Goal: Transaction & Acquisition: Purchase product/service

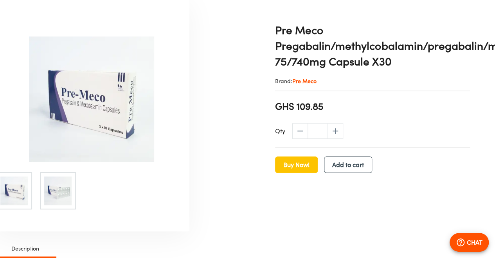
scroll to position [222, 16]
click at [23, 190] on img at bounding box center [14, 191] width 29 height 29
click at [61, 199] on img at bounding box center [58, 191] width 29 height 29
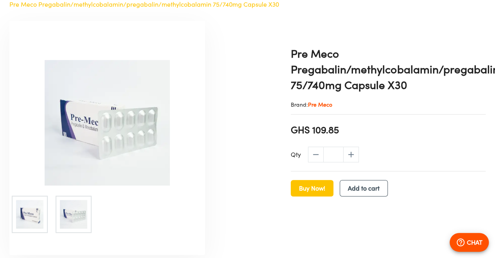
scroll to position [237, 0]
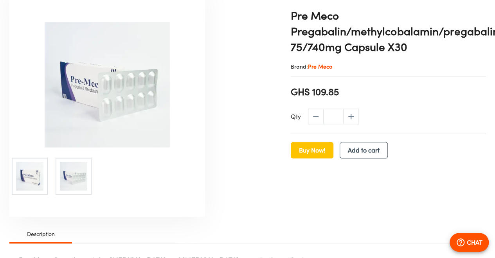
click at [354, 118] on icon "increase" at bounding box center [351, 116] width 9 height 9
type input "*"
click at [363, 152] on span "Add to cart" at bounding box center [364, 149] width 32 height 11
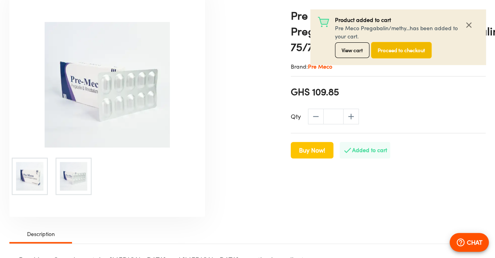
click at [389, 51] on span "Proceed to checkout" at bounding box center [401, 50] width 47 height 9
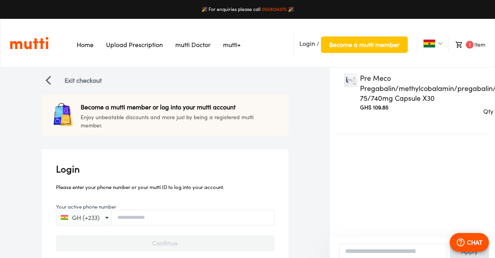
click at [40, 37] on img "Link on the logo navigates to HomePage" at bounding box center [29, 42] width 39 height 13
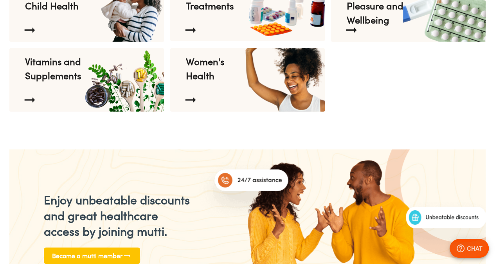
scroll to position [0, 407]
